Goal: Check status: Check status

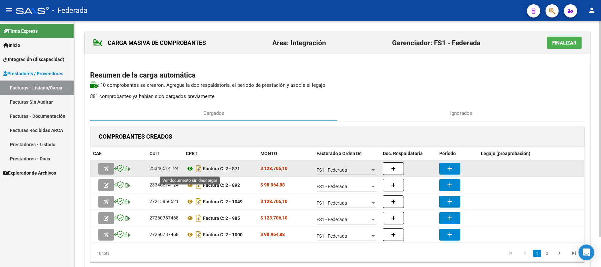
click at [189, 169] on icon at bounding box center [190, 169] width 9 height 8
click at [442, 171] on button "add" at bounding box center [449, 169] width 21 height 12
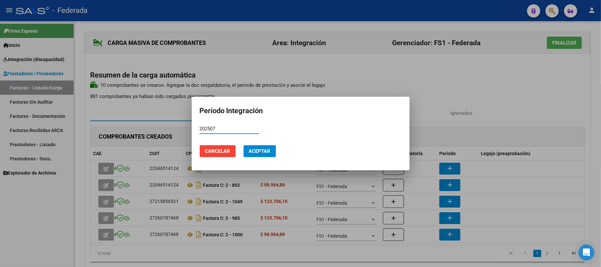
type input "202507"
click at [255, 146] on button "Aceptar" at bounding box center [259, 151] width 32 height 12
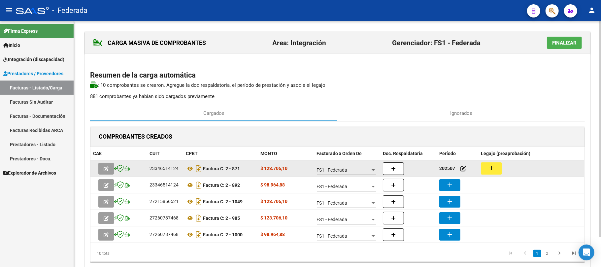
click at [495, 164] on button "add" at bounding box center [491, 168] width 21 height 12
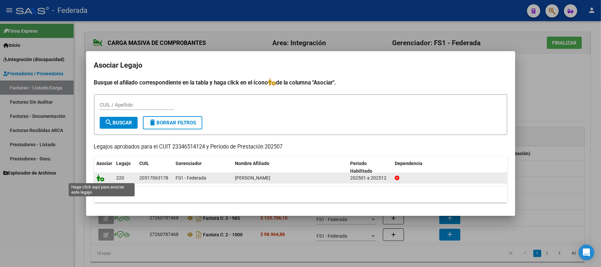
click at [102, 178] on icon at bounding box center [101, 177] width 8 height 7
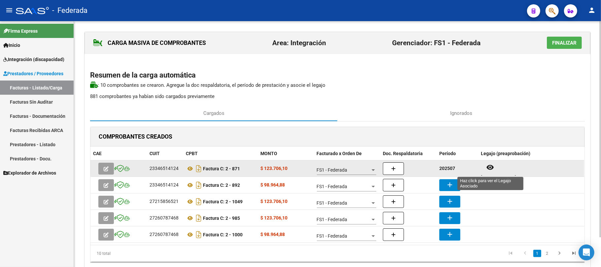
scroll to position [5, 0]
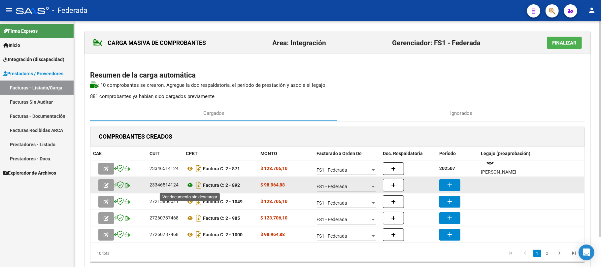
click at [188, 185] on icon at bounding box center [190, 185] width 9 height 8
click at [449, 184] on mat-icon "add" at bounding box center [450, 185] width 8 height 8
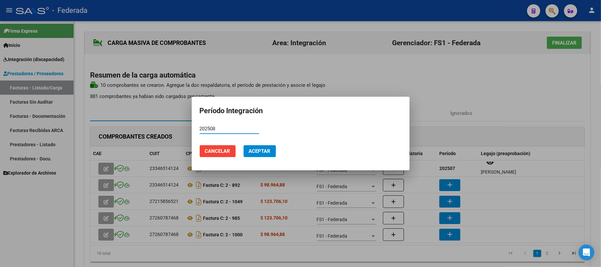
type input "202508"
click at [259, 150] on span "Aceptar" at bounding box center [260, 151] width 22 height 6
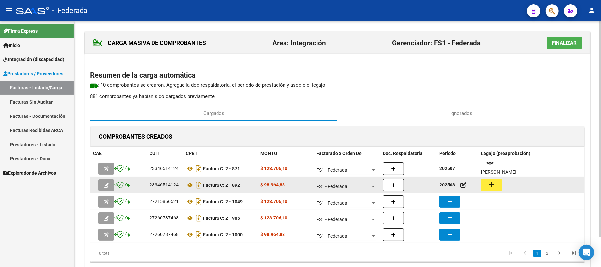
click at [499, 183] on button "add" at bounding box center [491, 185] width 21 height 12
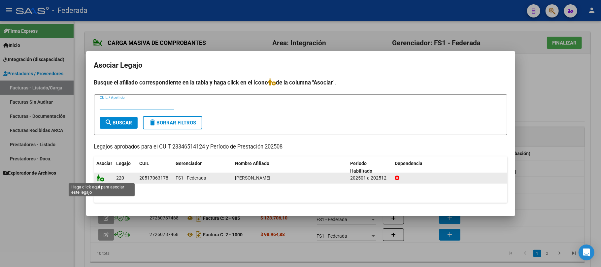
click at [101, 177] on icon at bounding box center [101, 177] width 8 height 7
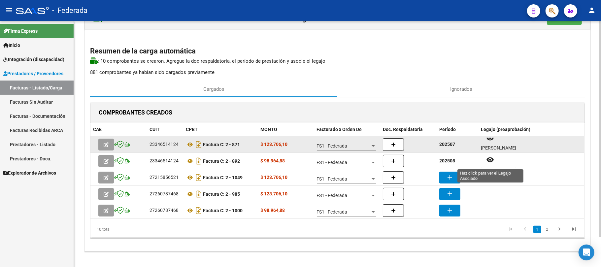
scroll to position [33, 0]
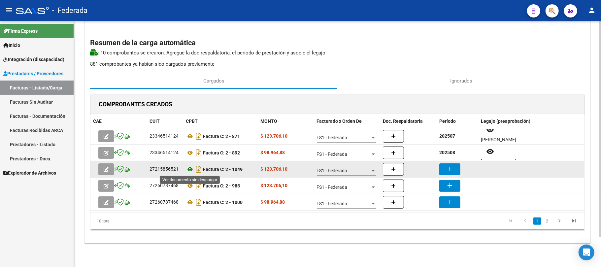
click at [189, 171] on icon at bounding box center [190, 169] width 9 height 8
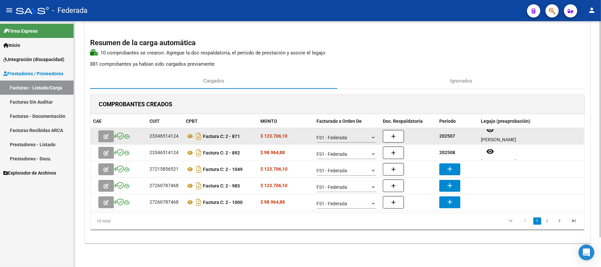
click at [446, 133] on strong "202507" at bounding box center [447, 135] width 16 height 5
copy strong "202507"
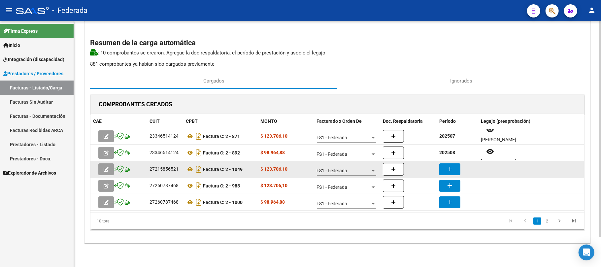
click at [452, 170] on mat-icon "add" at bounding box center [450, 169] width 8 height 8
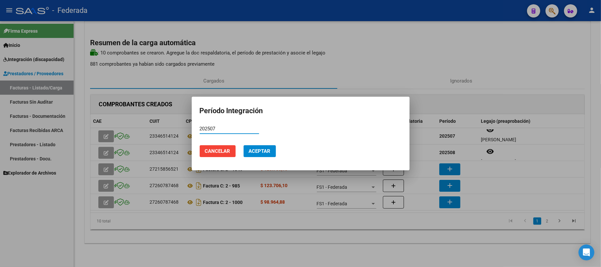
type input "202507"
click at [268, 151] on span "Aceptar" at bounding box center [260, 151] width 22 height 6
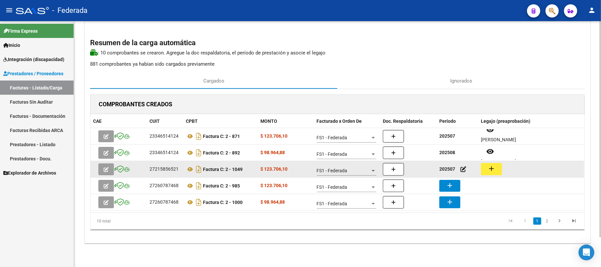
click at [486, 171] on button "add" at bounding box center [491, 169] width 21 height 12
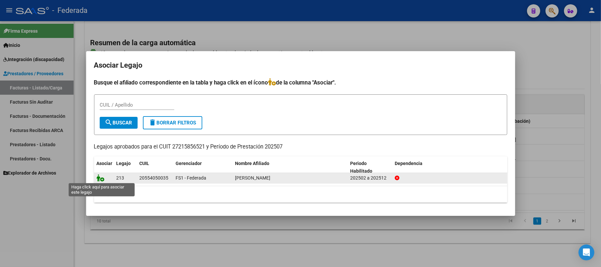
click at [100, 178] on icon at bounding box center [101, 177] width 8 height 7
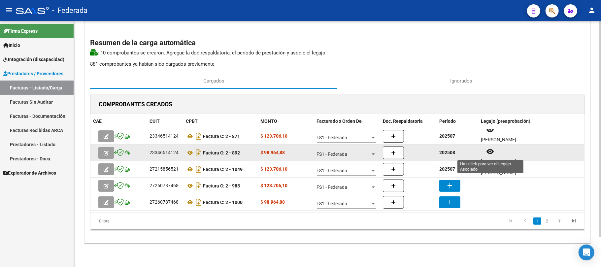
scroll to position [5, 0]
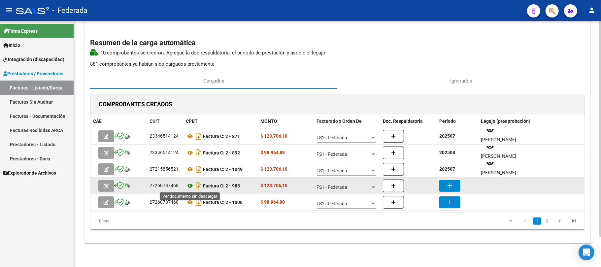
click at [189, 185] on icon at bounding box center [190, 186] width 9 height 8
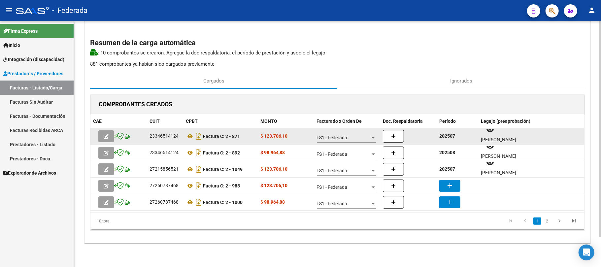
click at [440, 134] on strong "202507" at bounding box center [447, 135] width 16 height 5
copy strong "202507"
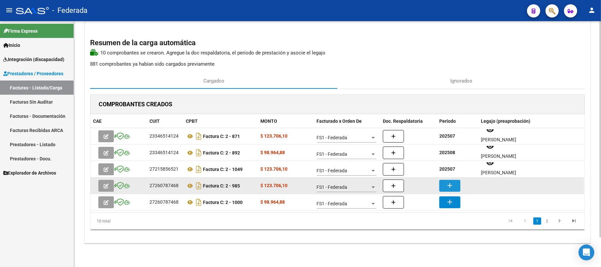
click at [451, 185] on mat-icon "add" at bounding box center [450, 185] width 8 height 8
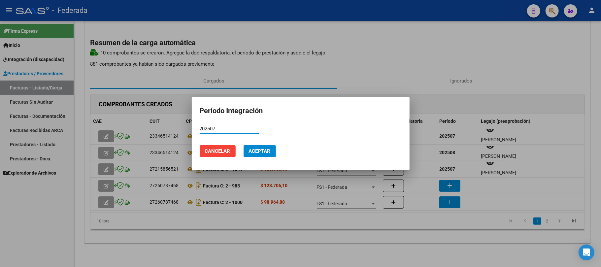
type input "202507"
click at [261, 154] on span "Aceptar" at bounding box center [260, 151] width 22 height 6
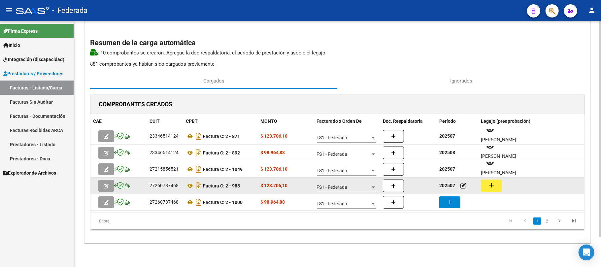
click at [483, 183] on button "add" at bounding box center [491, 185] width 21 height 12
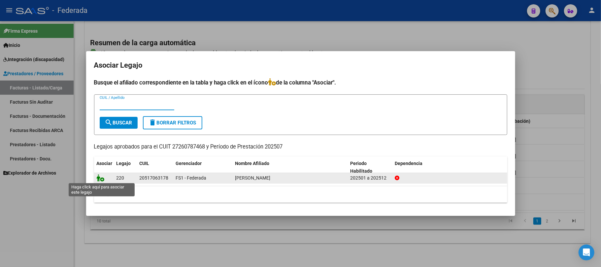
click at [100, 177] on icon at bounding box center [101, 177] width 8 height 7
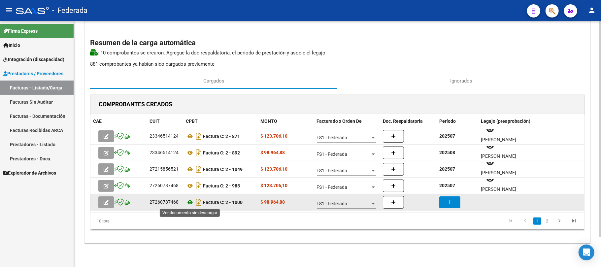
click at [191, 201] on icon at bounding box center [190, 202] width 9 height 8
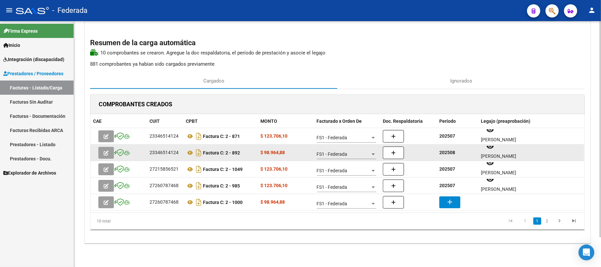
click at [447, 152] on strong "202508" at bounding box center [447, 152] width 16 height 5
copy strong "202508"
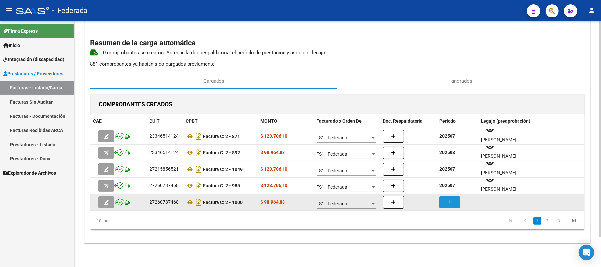
click at [449, 204] on mat-icon "add" at bounding box center [450, 202] width 8 height 8
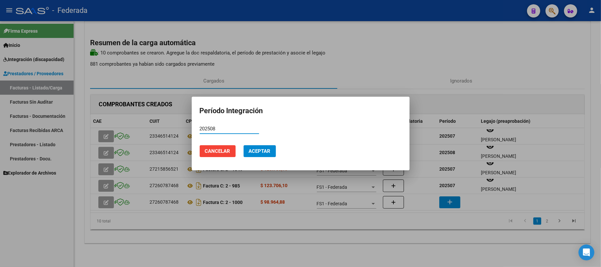
type input "202508"
click at [265, 148] on span "Aceptar" at bounding box center [260, 151] width 22 height 6
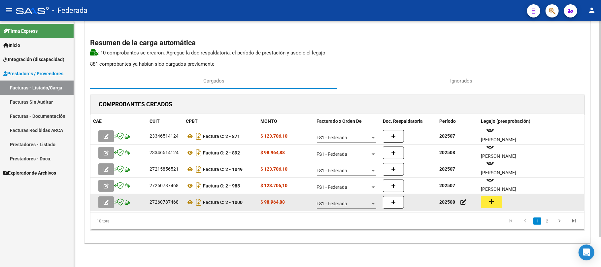
click at [492, 200] on mat-icon "add" at bounding box center [491, 202] width 8 height 8
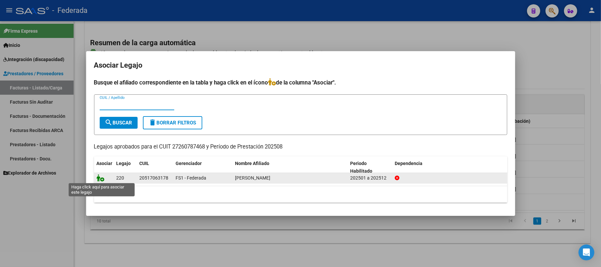
click at [97, 180] on icon at bounding box center [101, 177] width 8 height 7
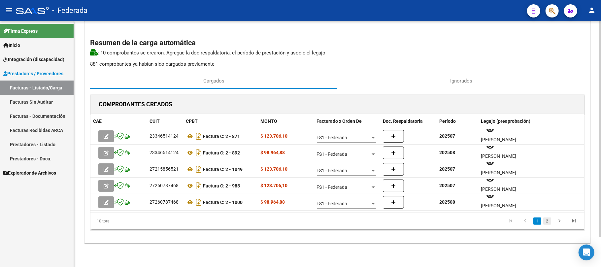
click at [549, 222] on link "2" at bounding box center [547, 220] width 8 height 7
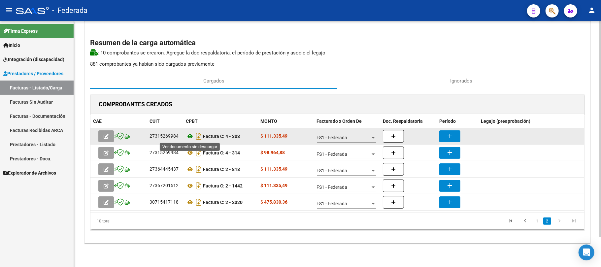
click at [189, 135] on icon at bounding box center [190, 136] width 9 height 8
click at [191, 136] on icon at bounding box center [190, 136] width 9 height 8
click at [189, 137] on icon at bounding box center [190, 136] width 9 height 8
click at [447, 136] on mat-icon "add" at bounding box center [450, 136] width 8 height 8
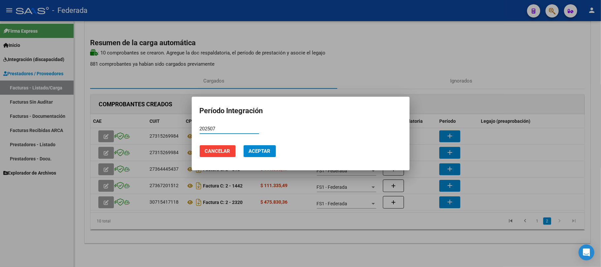
type input "202507"
click at [268, 150] on span "Aceptar" at bounding box center [260, 151] width 22 height 6
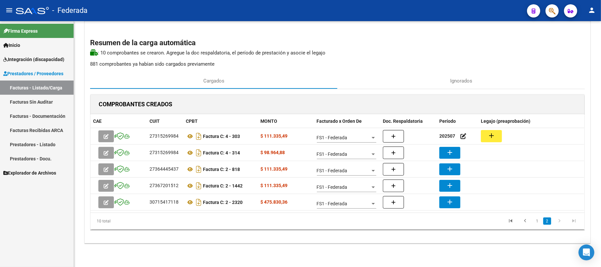
click at [495, 137] on button "add" at bounding box center [491, 136] width 21 height 12
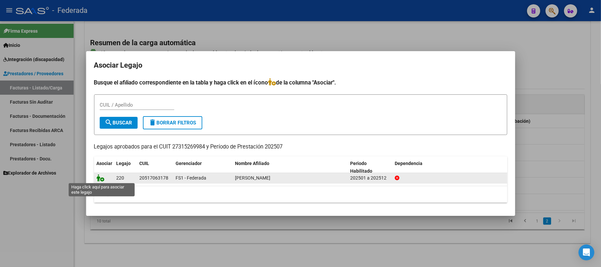
click at [102, 178] on icon at bounding box center [101, 177] width 8 height 7
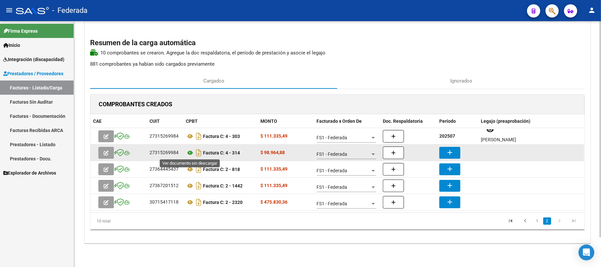
click at [191, 152] on icon at bounding box center [190, 153] width 9 height 8
click at [445, 151] on button "add" at bounding box center [449, 153] width 21 height 12
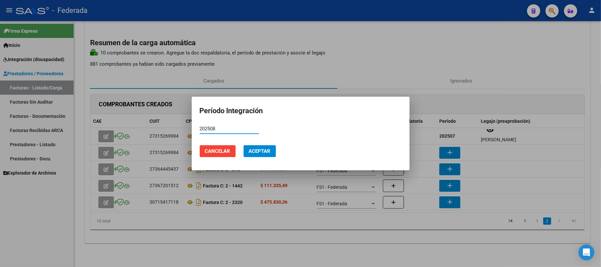
type input "202508"
click at [270, 150] on span "Aceptar" at bounding box center [260, 151] width 22 height 6
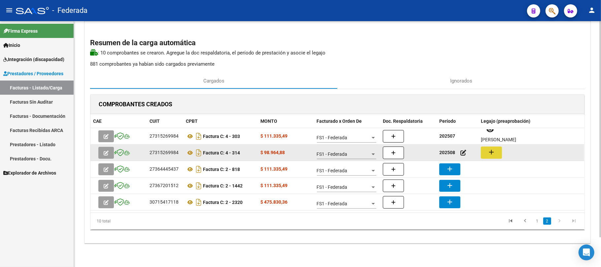
drag, startPoint x: 480, startPoint y: 152, endPoint x: 488, endPoint y: 152, distance: 8.9
click at [488, 152] on mat-icon "add" at bounding box center [491, 152] width 8 height 8
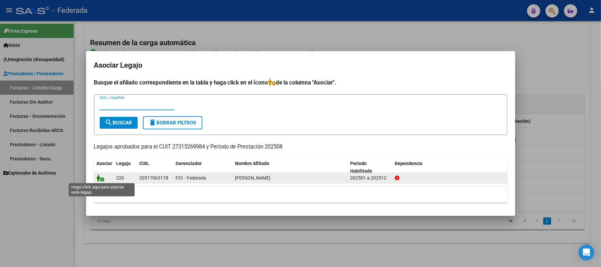
click at [99, 179] on icon at bounding box center [101, 177] width 8 height 7
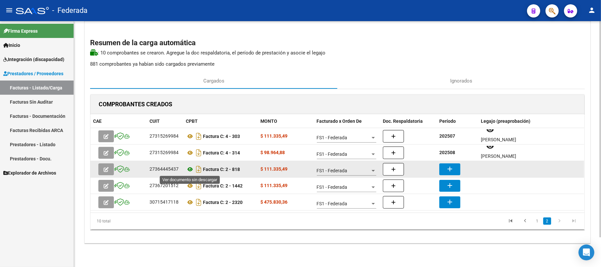
click at [191, 170] on icon at bounding box center [190, 169] width 9 height 8
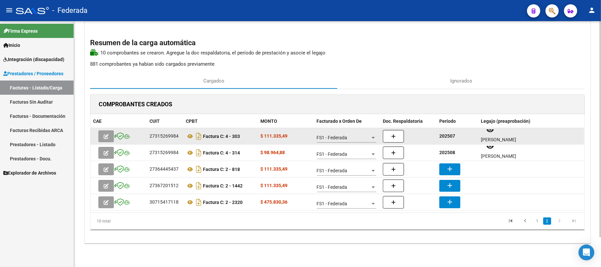
click at [446, 137] on strong "202507" at bounding box center [447, 135] width 16 height 5
copy strong "202507"
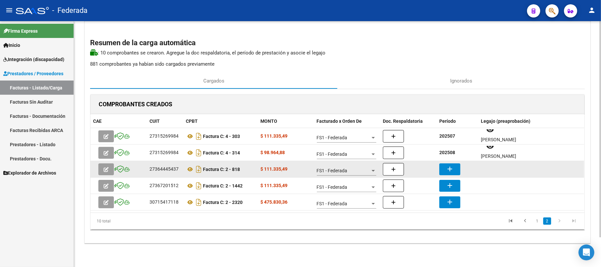
click at [451, 169] on mat-icon "add" at bounding box center [450, 169] width 8 height 8
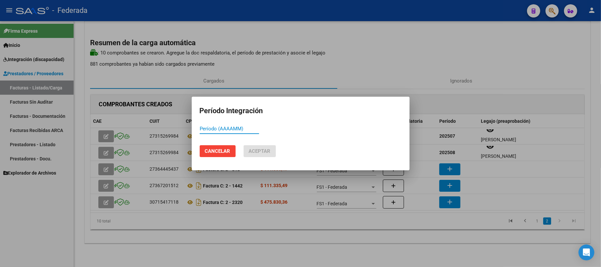
paste input "202507"
type input "202507"
click at [268, 154] on span "Aceptar" at bounding box center [260, 151] width 22 height 6
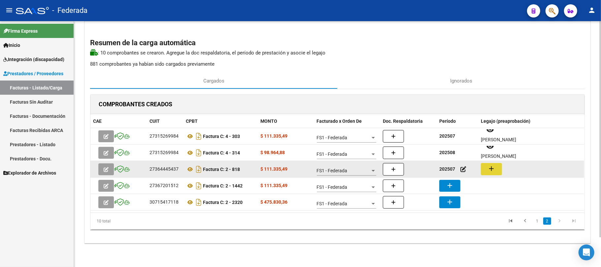
click at [487, 170] on mat-icon "add" at bounding box center [491, 169] width 8 height 8
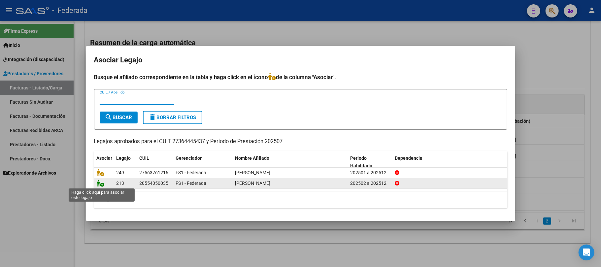
click at [101, 184] on icon at bounding box center [101, 182] width 8 height 7
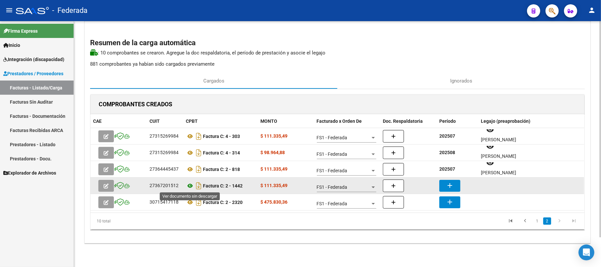
click at [190, 183] on icon at bounding box center [190, 186] width 9 height 8
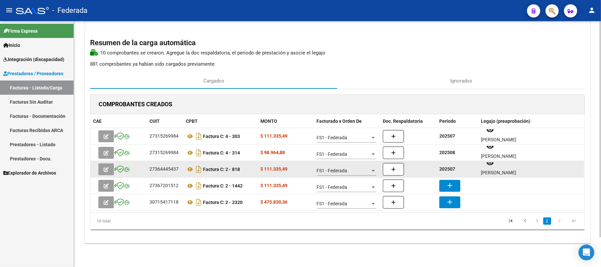
click at [447, 171] on strong "202507" at bounding box center [447, 168] width 16 height 5
copy strong "202507"
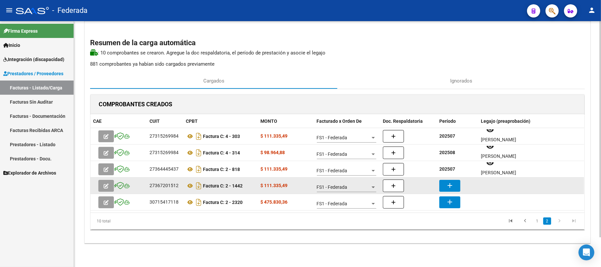
click at [449, 183] on mat-icon "add" at bounding box center [450, 185] width 8 height 8
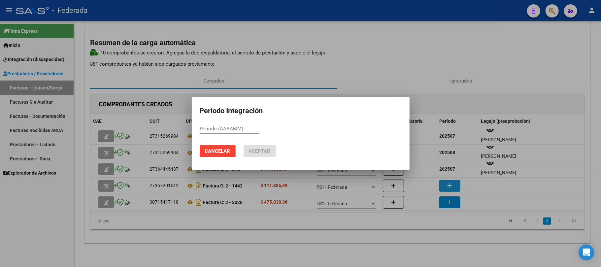
paste input "202507"
type input "202507"
click at [260, 148] on span "Aceptar" at bounding box center [260, 151] width 22 height 6
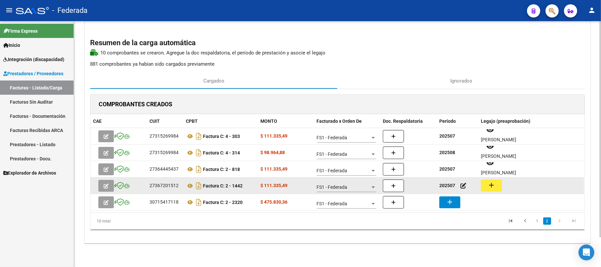
click at [490, 181] on mat-icon "add" at bounding box center [491, 185] width 8 height 8
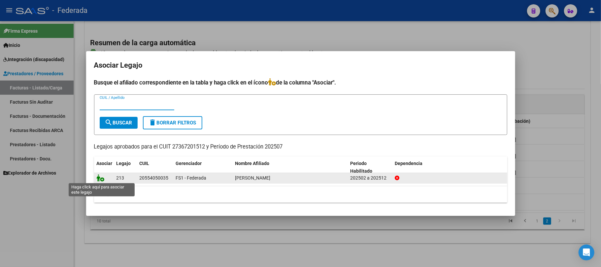
click at [102, 179] on icon at bounding box center [101, 177] width 8 height 7
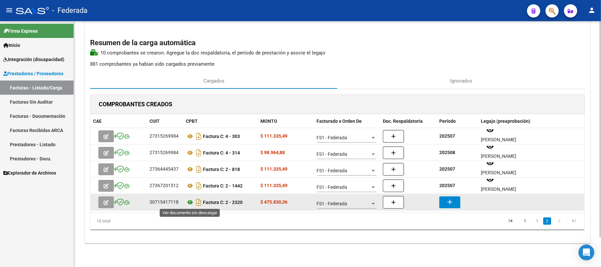
click at [189, 202] on icon at bounding box center [190, 202] width 9 height 8
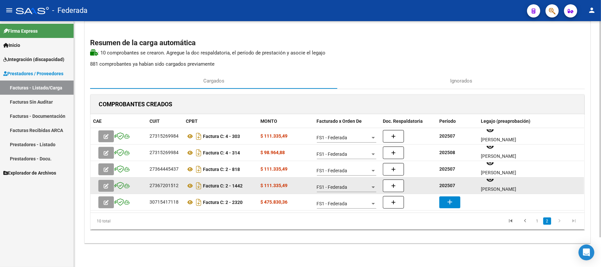
click at [444, 186] on strong "202507" at bounding box center [447, 185] width 16 height 5
copy strong "202507"
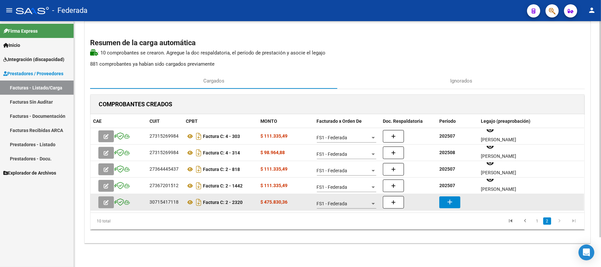
click at [449, 195] on datatable-body-cell "add" at bounding box center [457, 202] width 42 height 16
click at [449, 200] on mat-icon "add" at bounding box center [450, 202] width 8 height 8
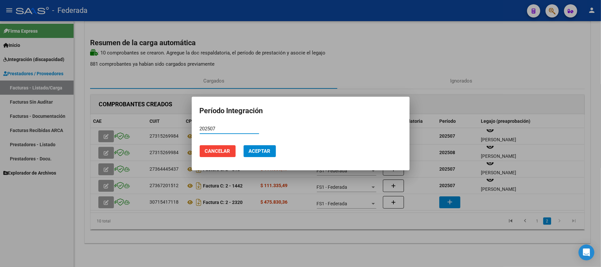
type input "202507"
click at [264, 147] on button "Aceptar" at bounding box center [259, 151] width 32 height 12
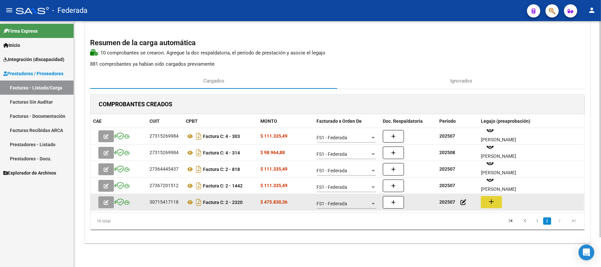
click at [495, 202] on mat-icon "add" at bounding box center [491, 202] width 8 height 8
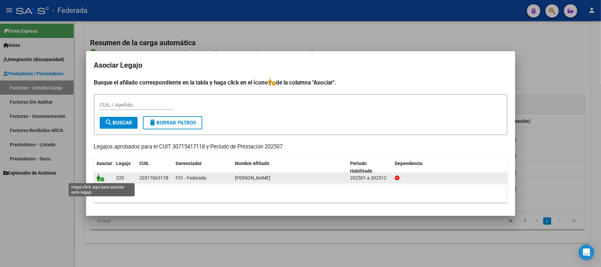
click at [97, 181] on icon at bounding box center [101, 177] width 8 height 7
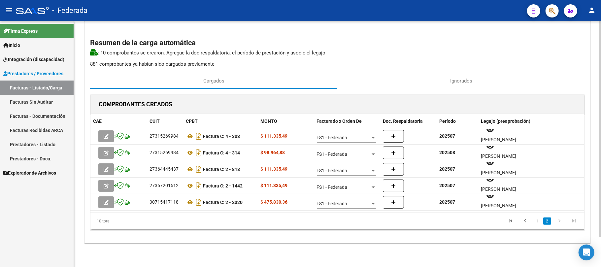
scroll to position [0, 0]
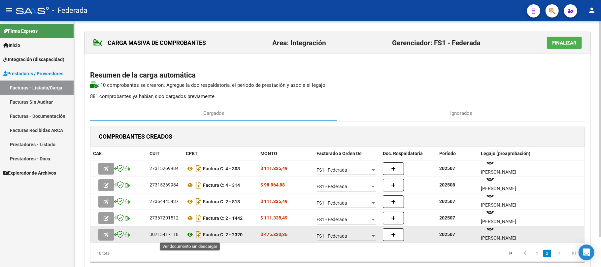
click at [188, 236] on icon at bounding box center [190, 235] width 9 height 8
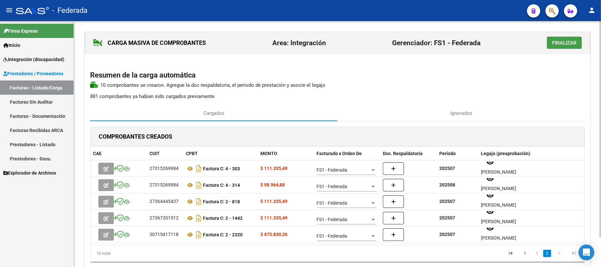
click at [557, 44] on span "Finalizar" at bounding box center [564, 43] width 24 height 6
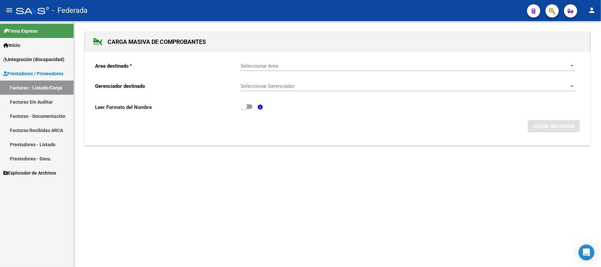
click at [209, 247] on mat-sidenav-content "CARGA MASIVA DE COMPROBANTES Area destinado * Seleccionar Area Seleccionar Area…" at bounding box center [337, 144] width 527 height 246
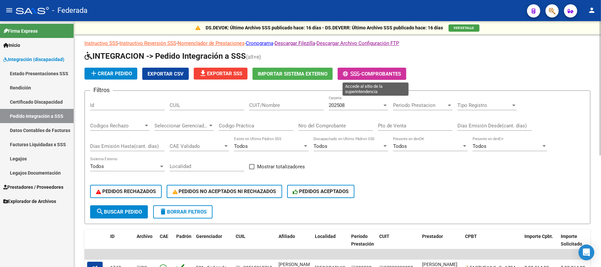
click at [347, 76] on icon at bounding box center [345, 73] width 5 height 5
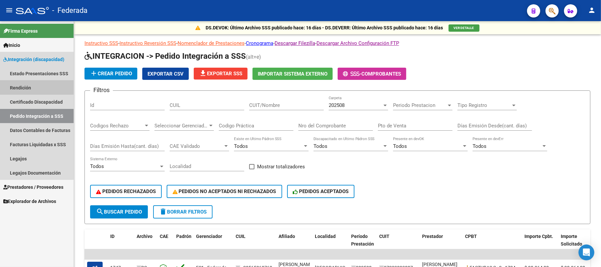
click at [36, 82] on link "Rendición" at bounding box center [37, 87] width 74 height 14
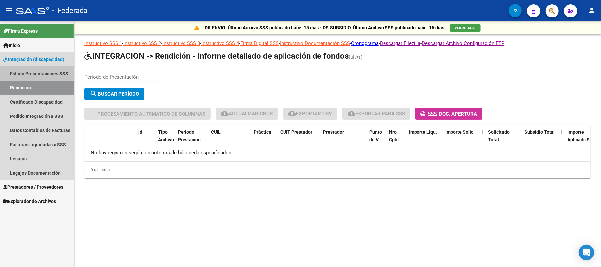
click at [49, 74] on link "Estado Presentaciones SSS" at bounding box center [37, 73] width 74 height 14
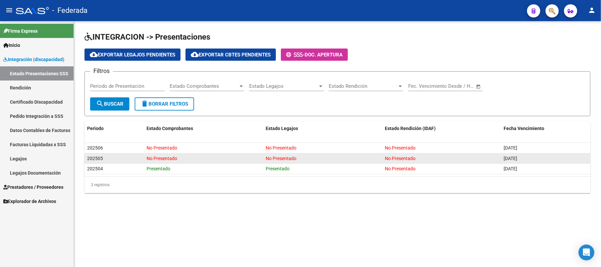
drag, startPoint x: 502, startPoint y: 157, endPoint x: 532, endPoint y: 157, distance: 30.3
click at [532, 157] on datatable-body-cell "27/09/2025" at bounding box center [545, 158] width 89 height 10
copy span "27/09/2025"
click at [97, 159] on span "202505" at bounding box center [95, 158] width 16 height 5
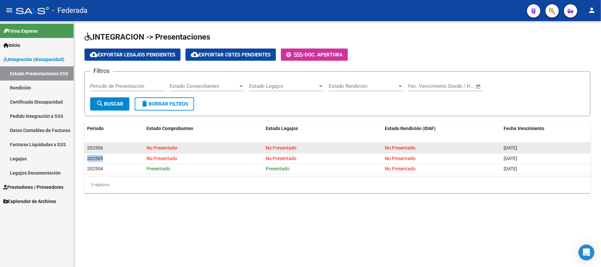
copy span "202505"
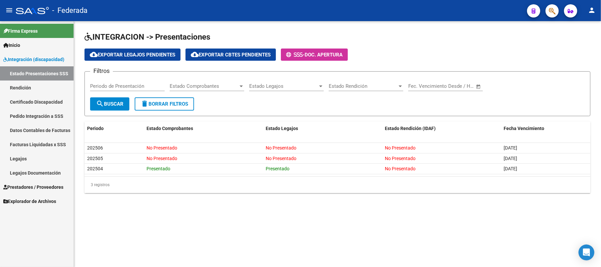
click at [225, 190] on div "3 registros" at bounding box center [337, 184] width 506 height 16
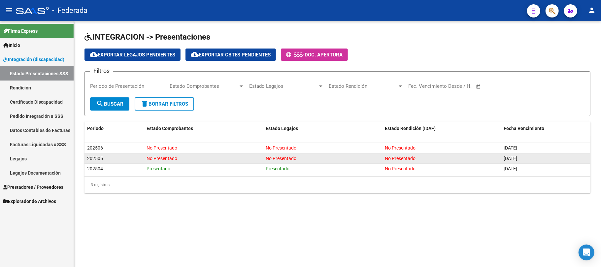
drag, startPoint x: 86, startPoint y: 157, endPoint x: 534, endPoint y: 157, distance: 447.9
click at [534, 157] on div "202505 No Presentado No Presentado No Presentado 27/09/2025" at bounding box center [337, 158] width 506 height 11
